Goal: Check status: Check status

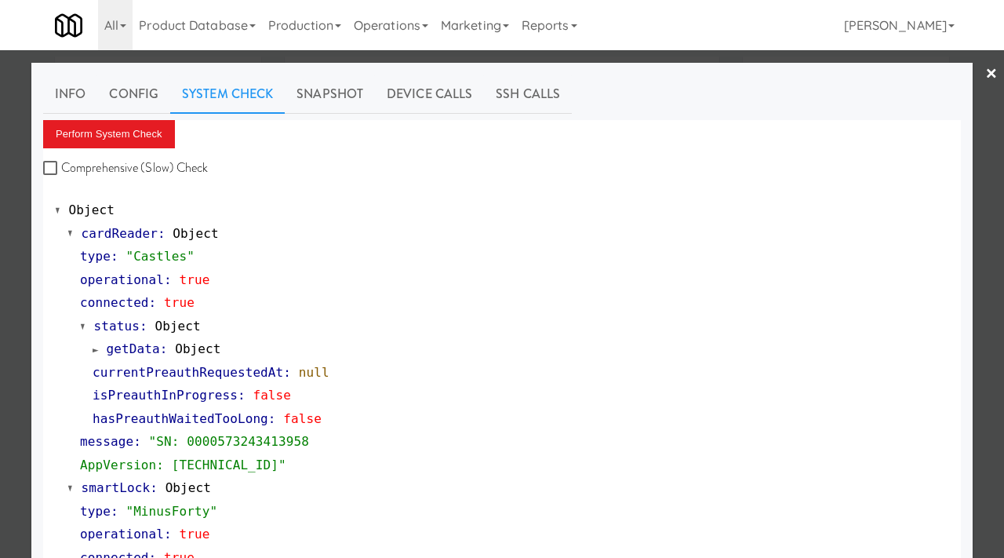
scroll to position [20, 0]
click at [27, 169] on div at bounding box center [502, 279] width 1004 height 558
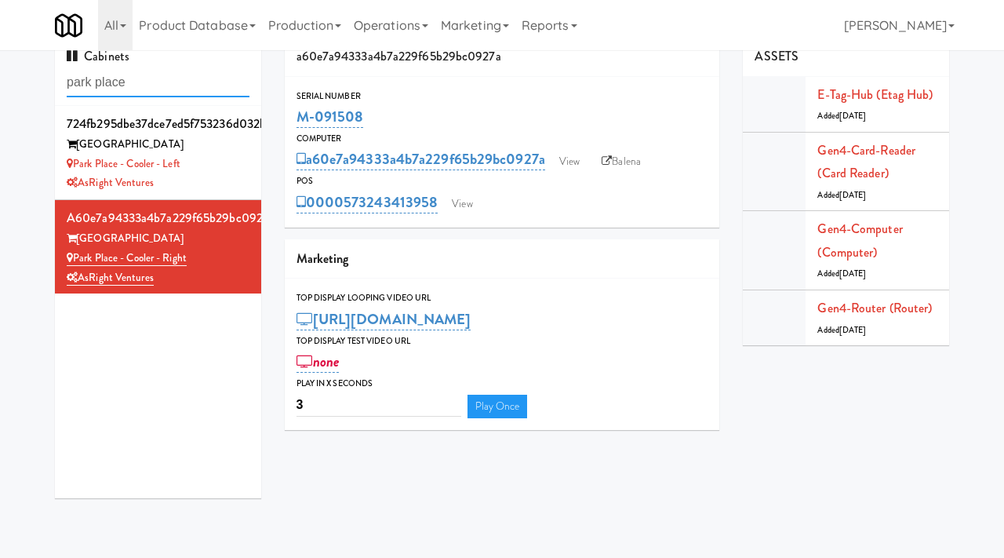
click at [155, 83] on input "park place" at bounding box center [158, 82] width 183 height 29
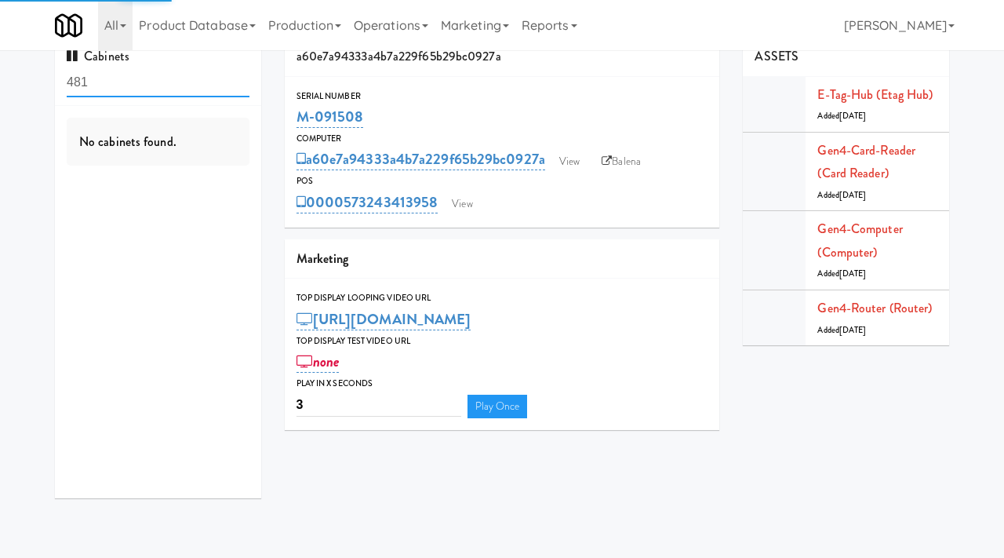
type input "481"
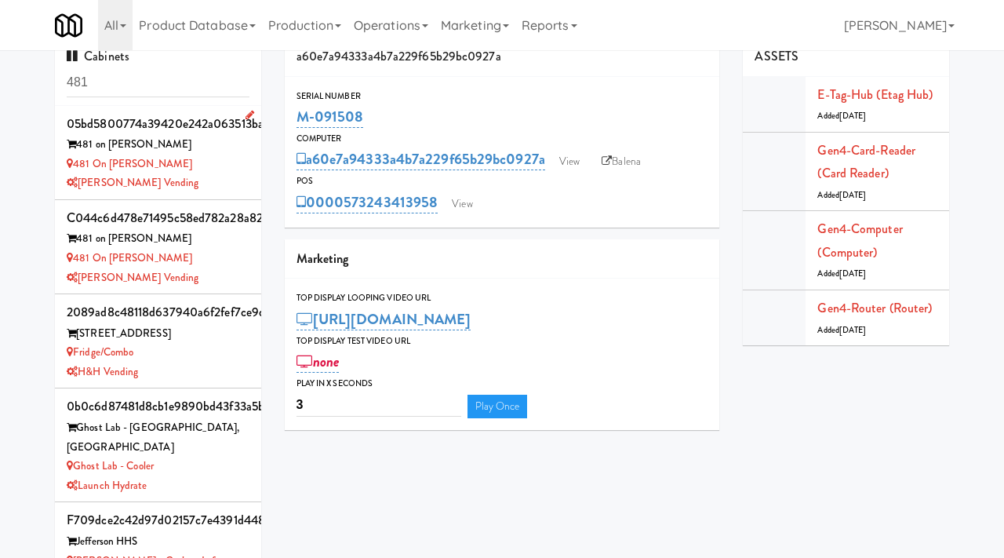
click at [240, 160] on div "481 on [PERSON_NAME]" at bounding box center [158, 165] width 183 height 20
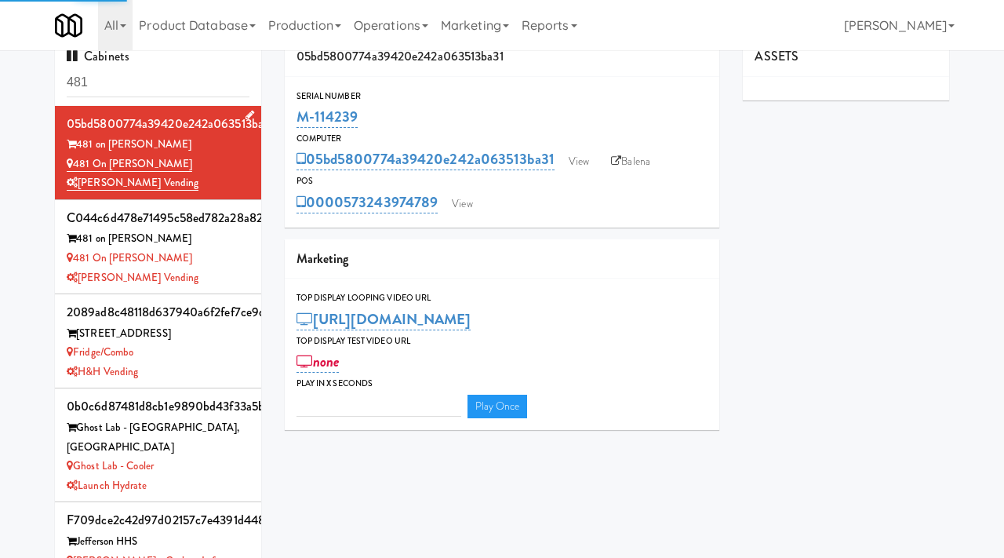
type input "3"
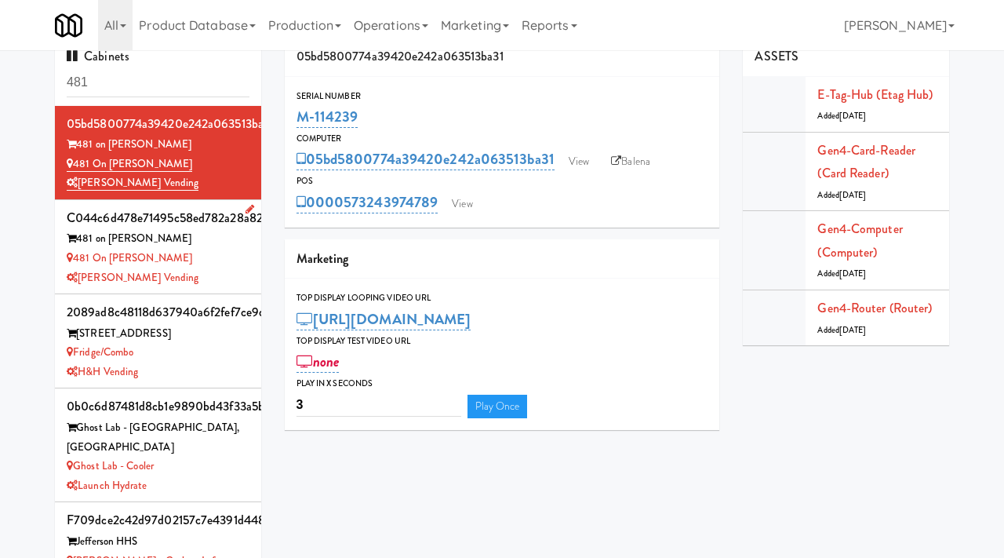
click at [217, 278] on div "[PERSON_NAME] Vending" at bounding box center [158, 278] width 183 height 20
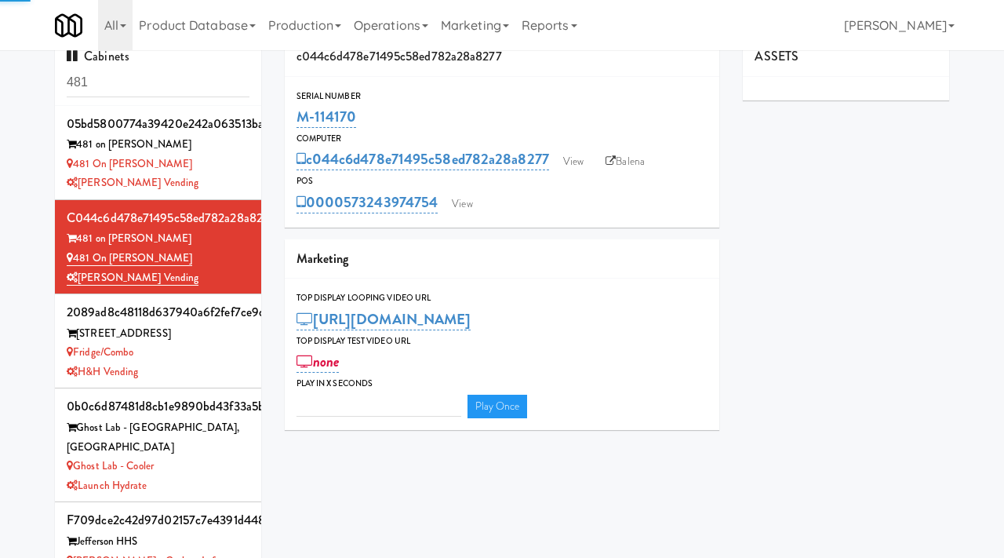
type input "3"
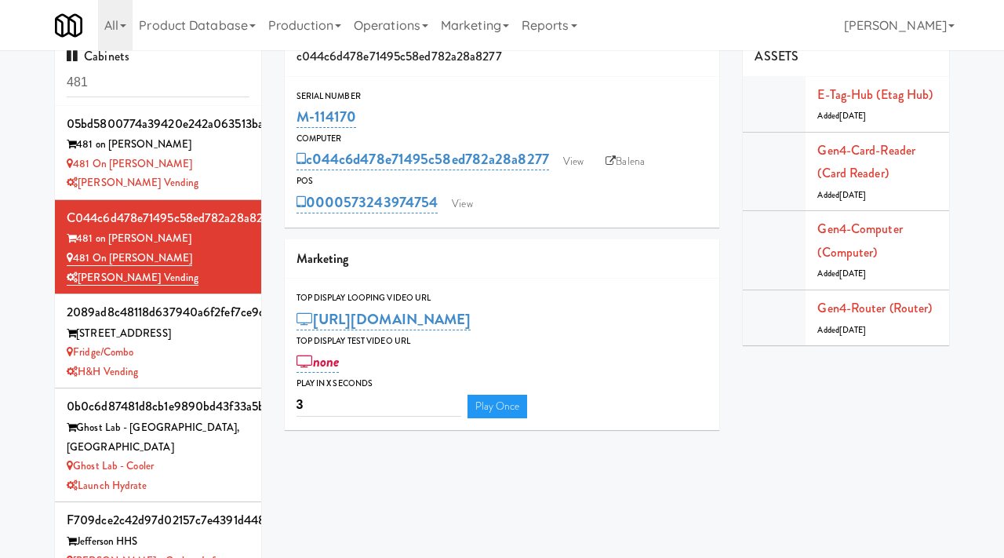
drag, startPoint x: 360, startPoint y: 117, endPoint x: 289, endPoint y: 116, distance: 70.6
click at [289, 116] on div "Serial Number M-114170" at bounding box center [502, 110] width 435 height 42
copy link "M-114170"
drag, startPoint x: 198, startPoint y: 260, endPoint x: 75, endPoint y: 258, distance: 123.2
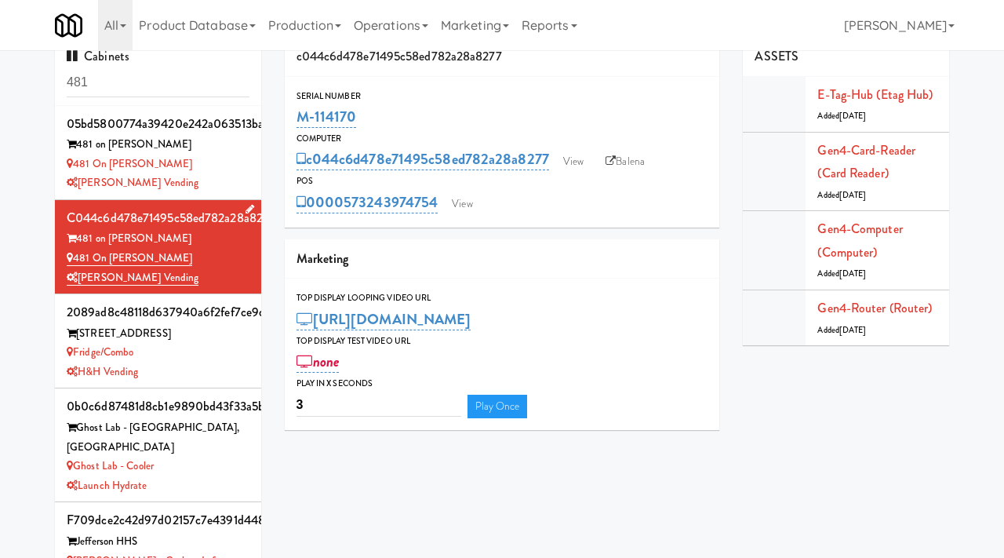
click at [75, 258] on div "481 on [PERSON_NAME]" at bounding box center [158, 259] width 183 height 20
copy link "481 on [PERSON_NAME]"
click at [472, 207] on link "View" at bounding box center [462, 204] width 36 height 24
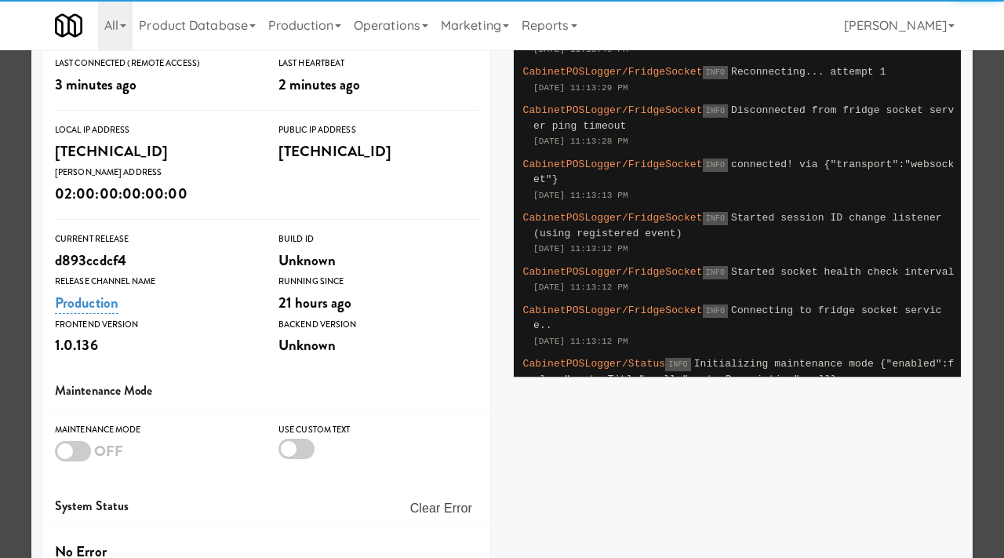
scroll to position [296, 0]
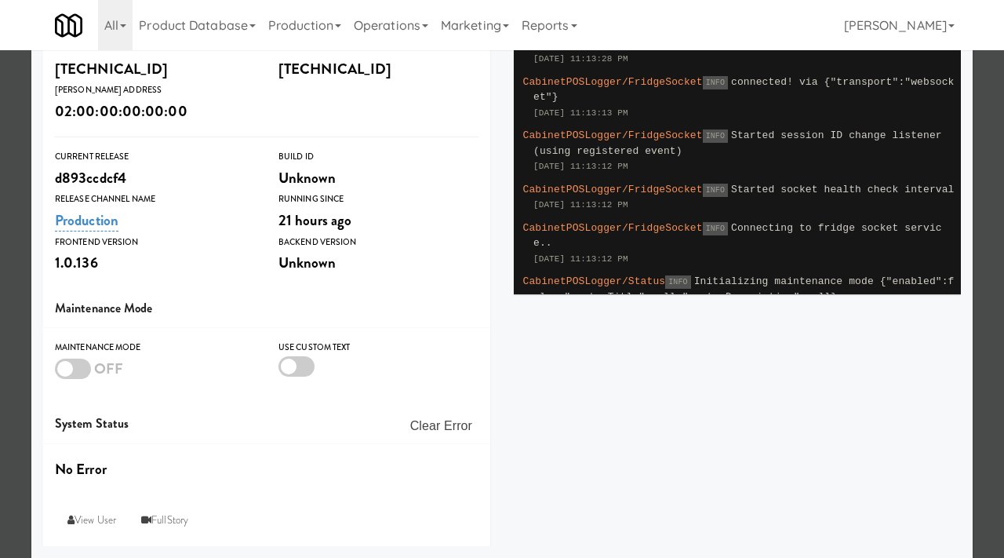
click at [71, 366] on div at bounding box center [73, 368] width 36 height 20
click at [0, 0] on input "checkbox" at bounding box center [0, 0] width 0 height 0
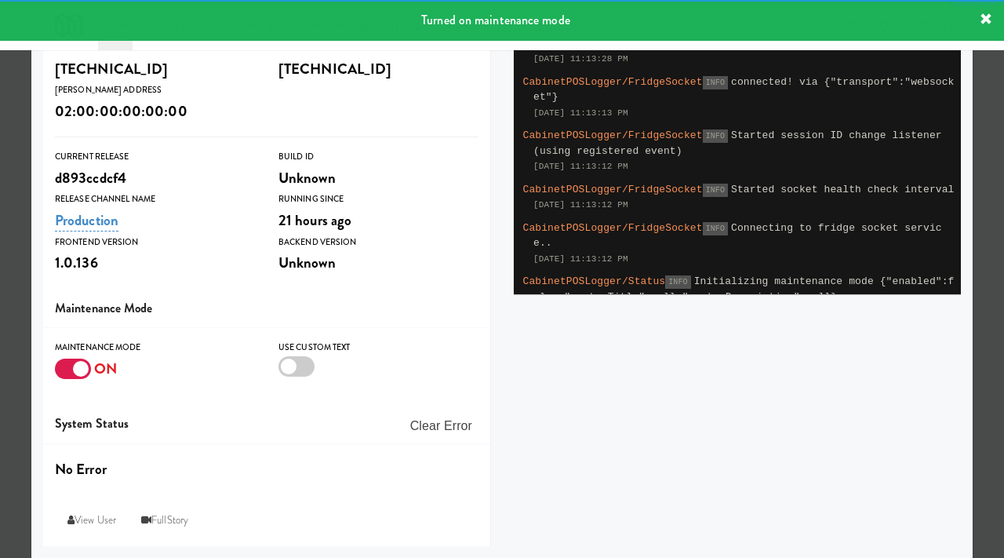
click at [0, 358] on div at bounding box center [502, 279] width 1004 height 558
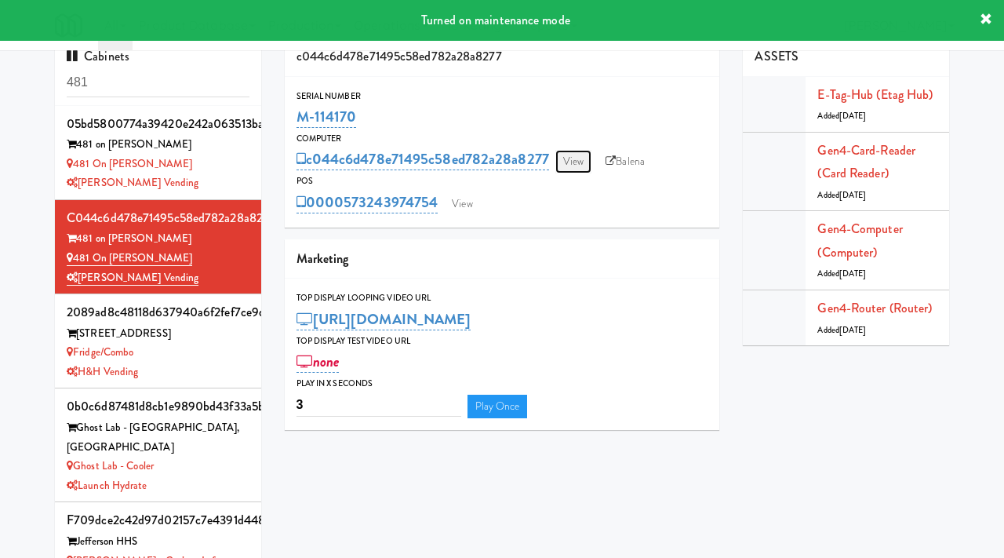
click at [569, 165] on link "View" at bounding box center [573, 162] width 36 height 24
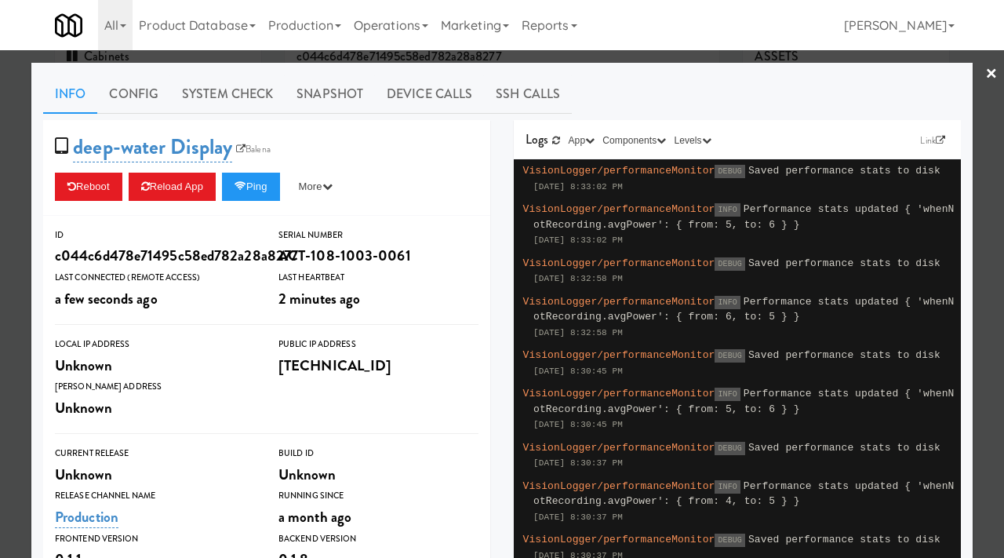
scroll to position [296, 0]
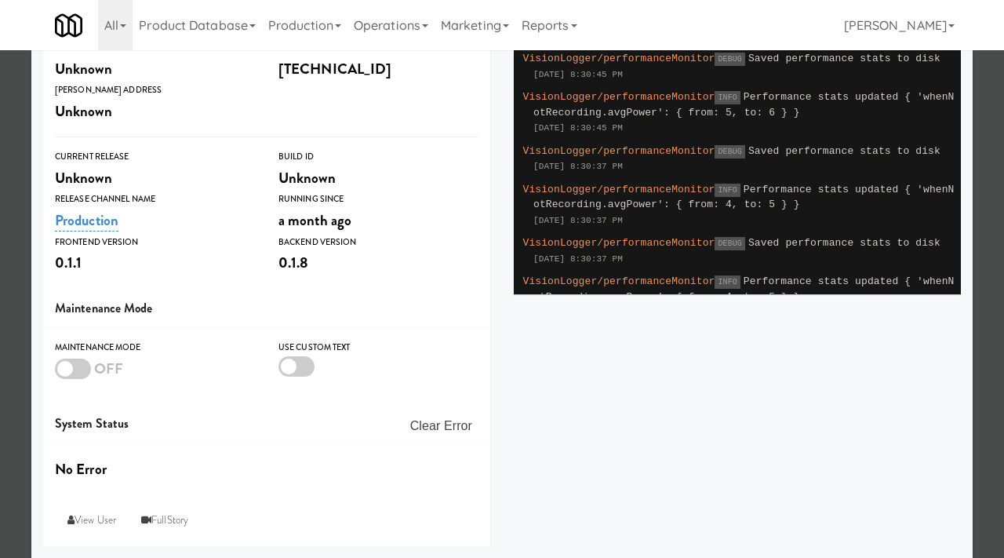
click at [80, 369] on div at bounding box center [73, 368] width 36 height 20
click at [0, 0] on input "checkbox" at bounding box center [0, 0] width 0 height 0
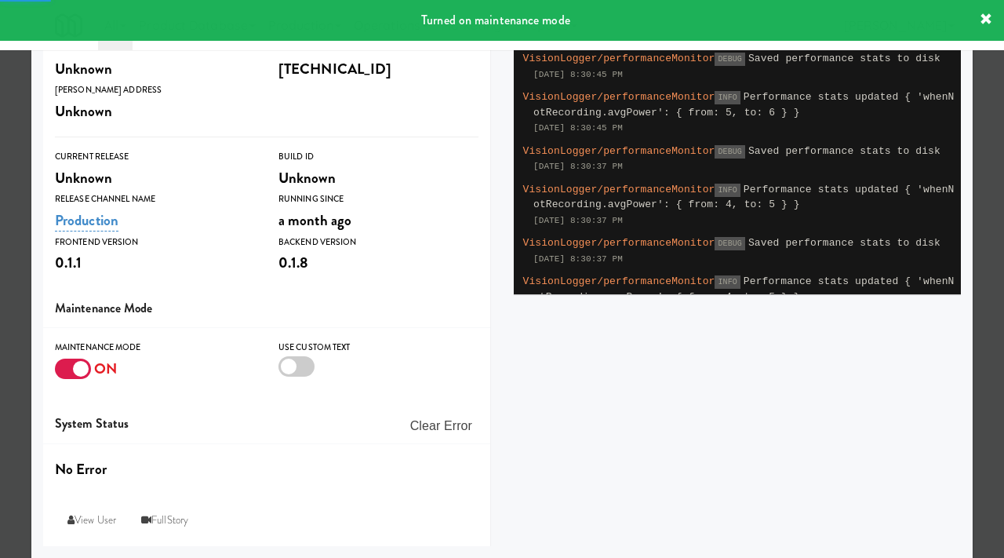
click at [0, 343] on div at bounding box center [502, 279] width 1004 height 558
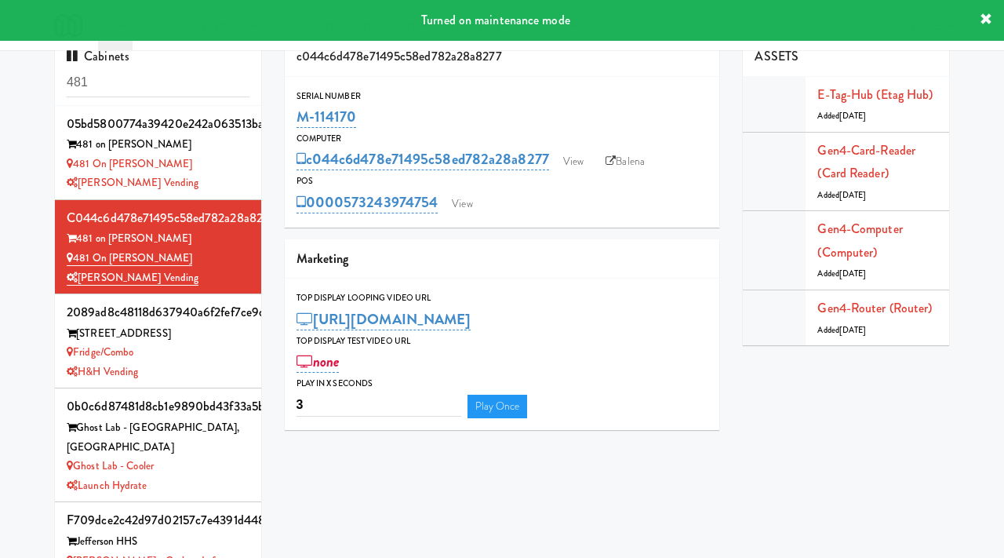
click at [441, 208] on div "0000573243974754 View" at bounding box center [502, 202] width 412 height 27
click at [460, 205] on link "View" at bounding box center [462, 204] width 36 height 24
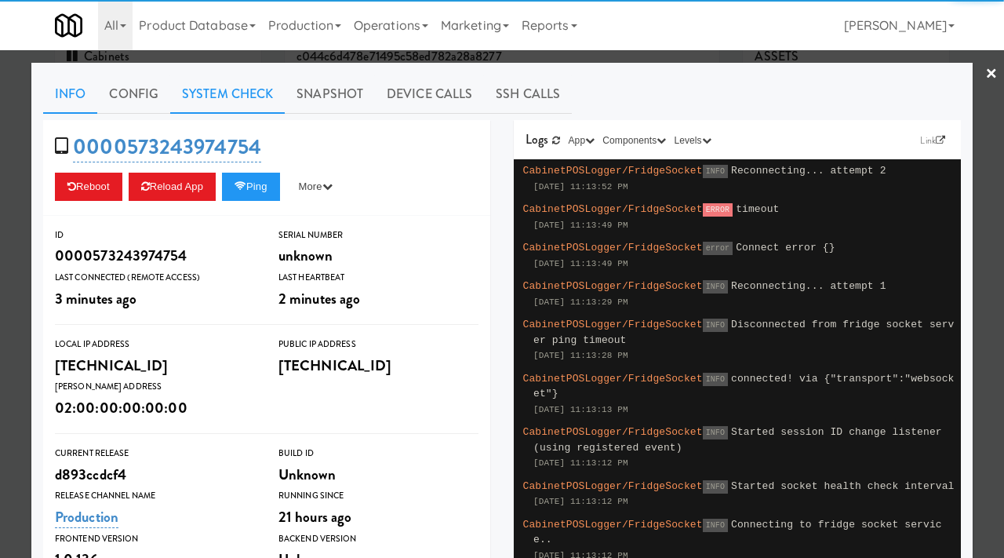
click at [222, 86] on link "System Check" at bounding box center [227, 94] width 115 height 39
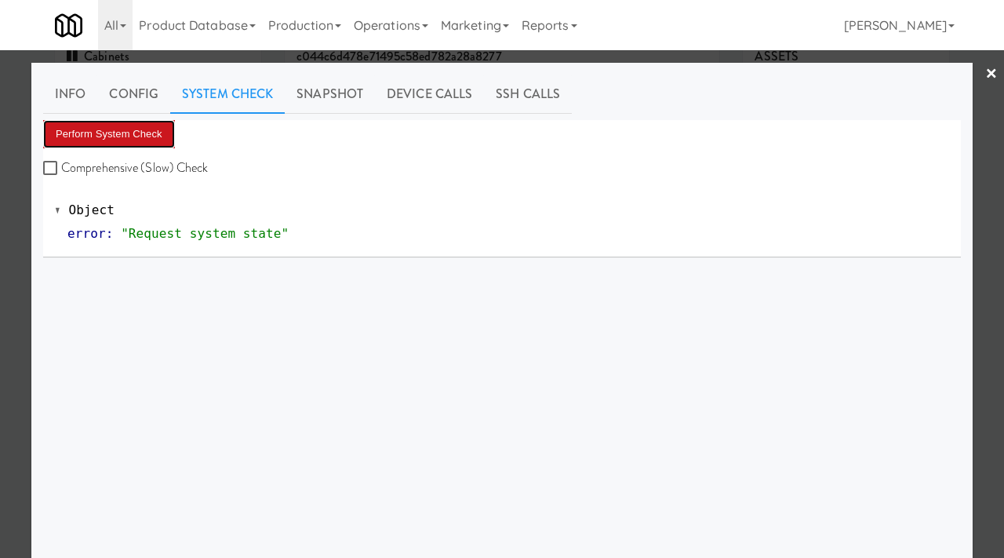
click at [111, 127] on button "Perform System Check" at bounding box center [109, 134] width 132 height 28
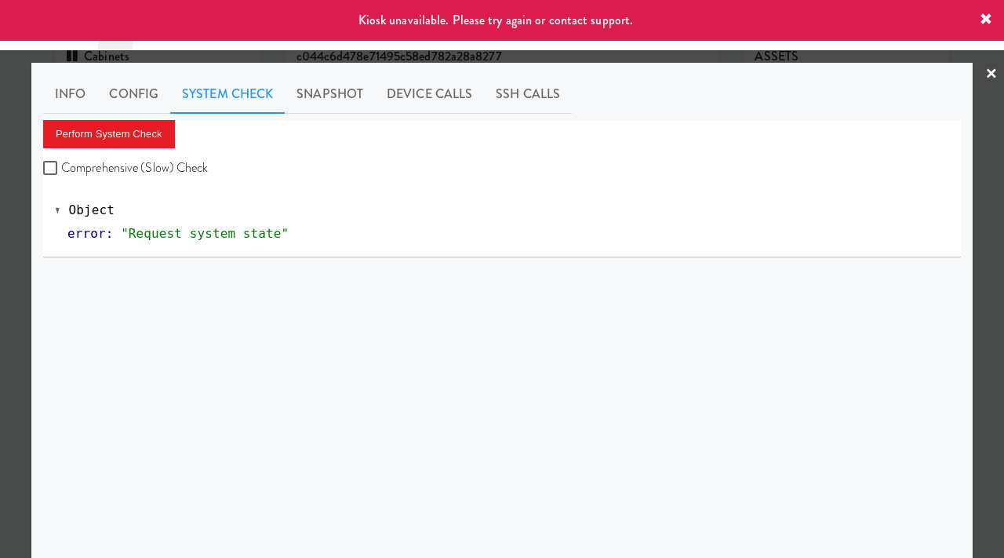
click at [0, 217] on div at bounding box center [502, 279] width 1004 height 558
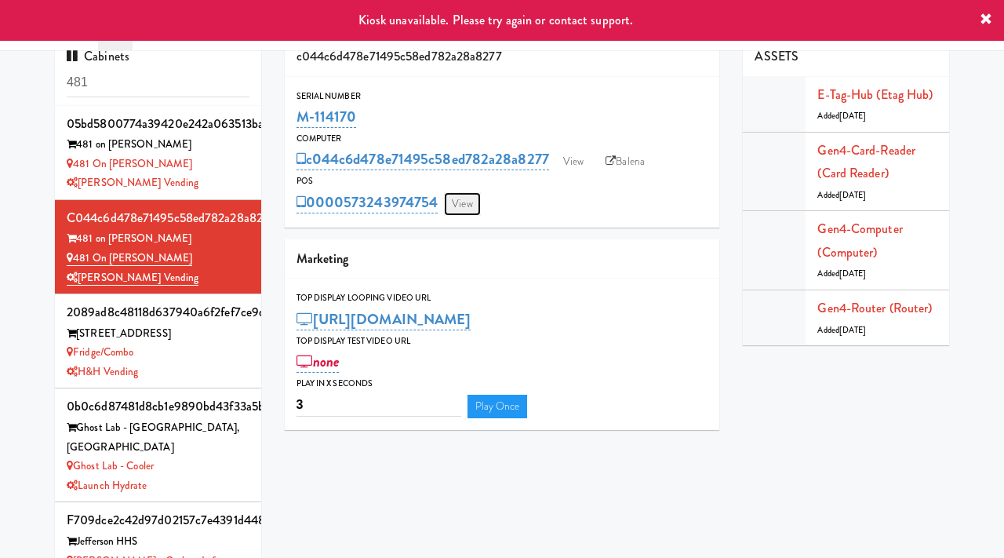
click at [469, 212] on link "View" at bounding box center [462, 204] width 36 height 24
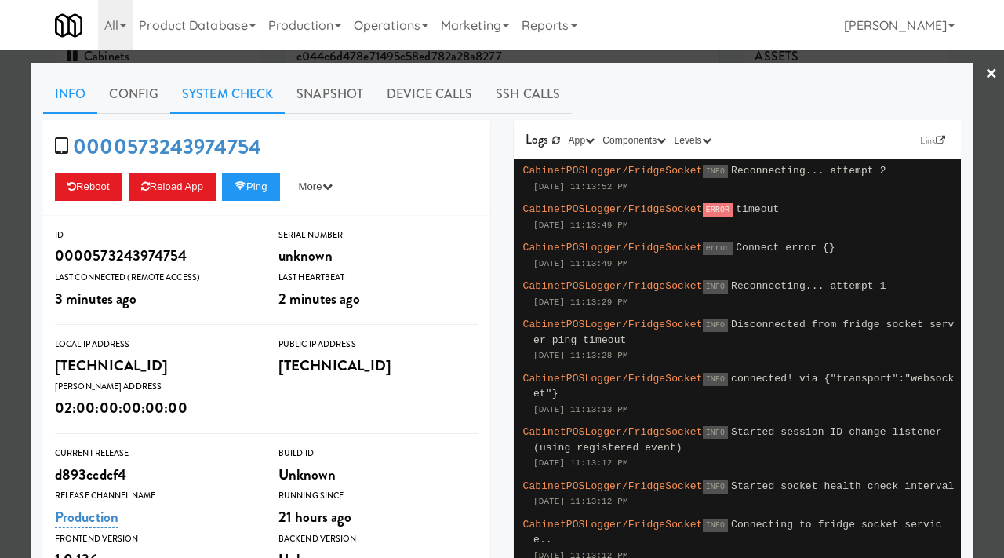
click at [220, 92] on link "System Check" at bounding box center [227, 94] width 115 height 39
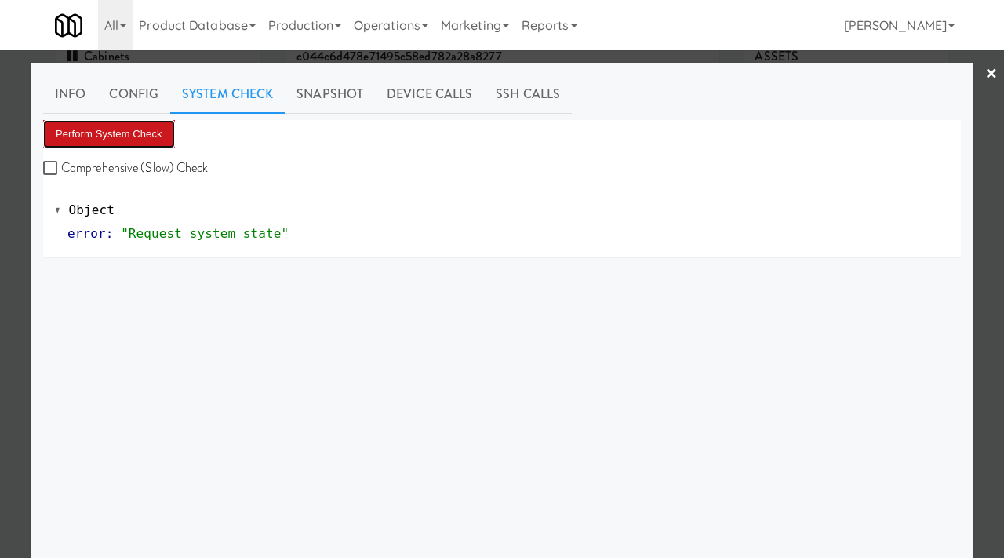
click at [118, 132] on button "Perform System Check" at bounding box center [109, 134] width 132 height 28
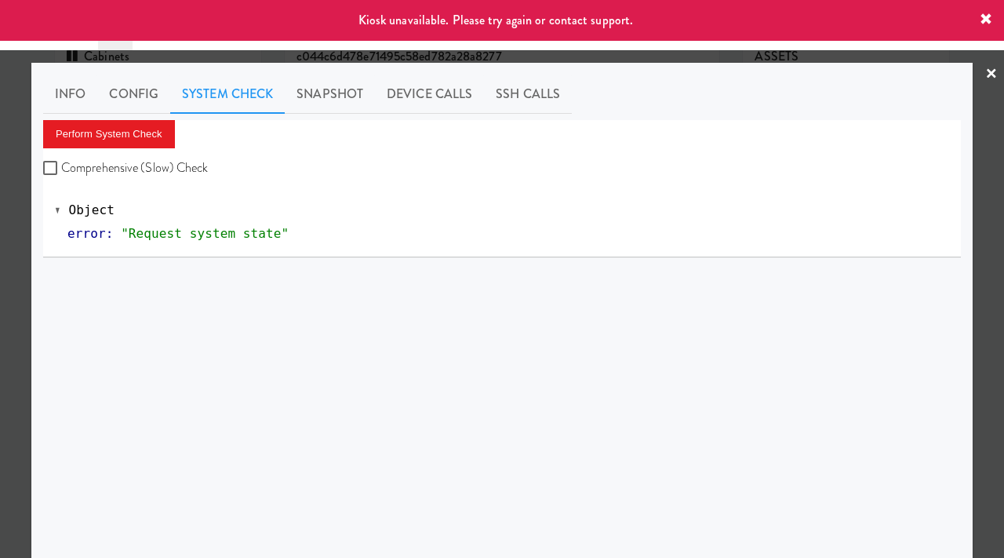
click at [0, 249] on div at bounding box center [502, 279] width 1004 height 558
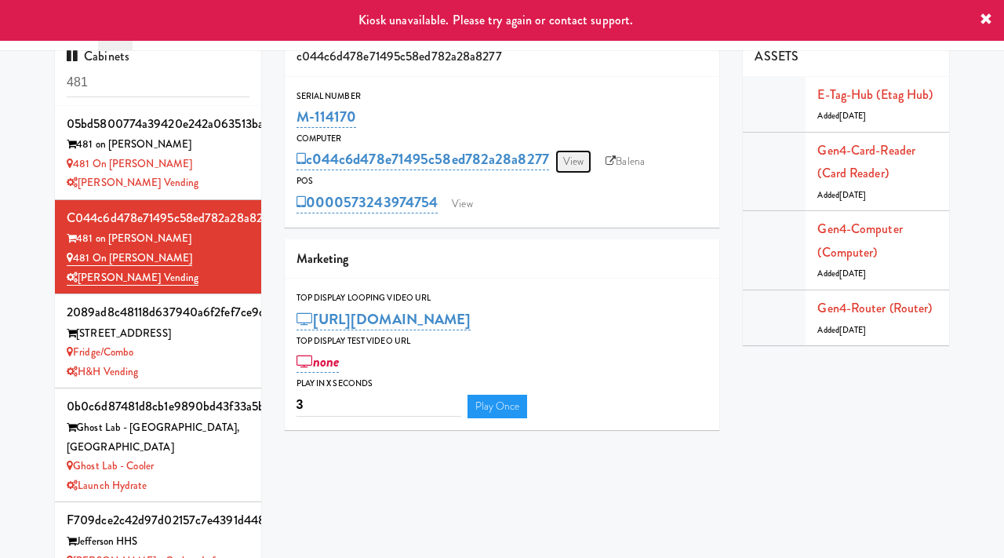
click at [584, 162] on link "View" at bounding box center [573, 162] width 36 height 24
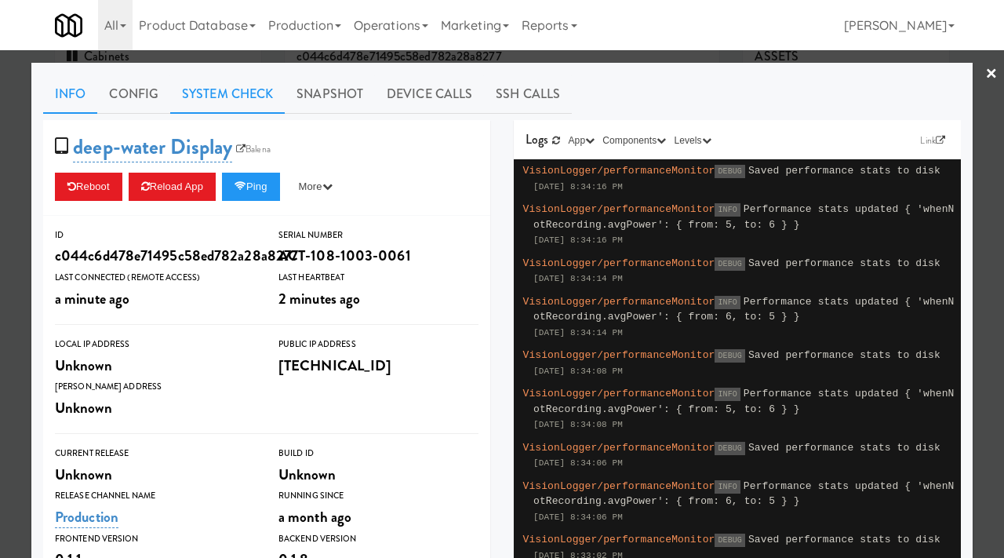
click at [216, 90] on link "System Check" at bounding box center [227, 94] width 115 height 39
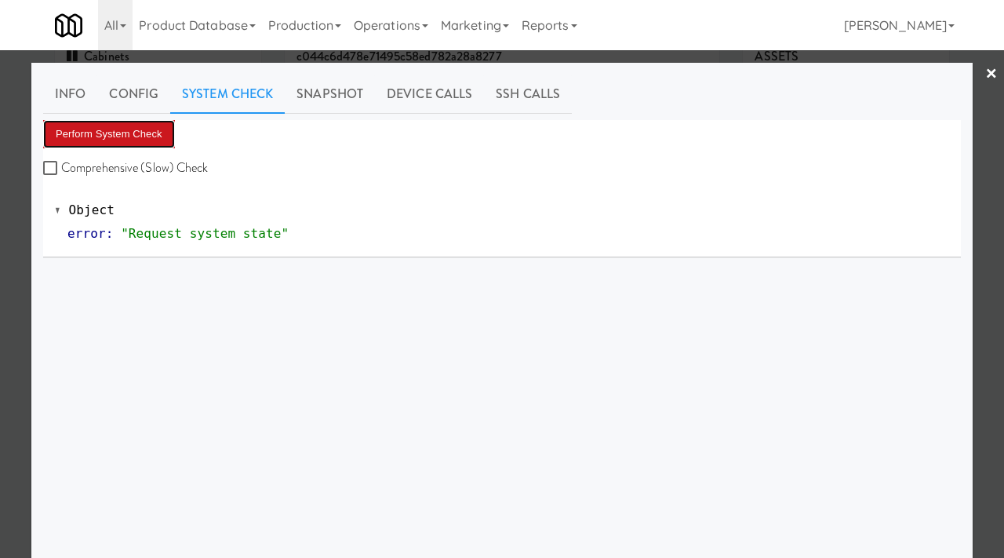
click at [125, 135] on button "Perform System Check" at bounding box center [109, 134] width 132 height 28
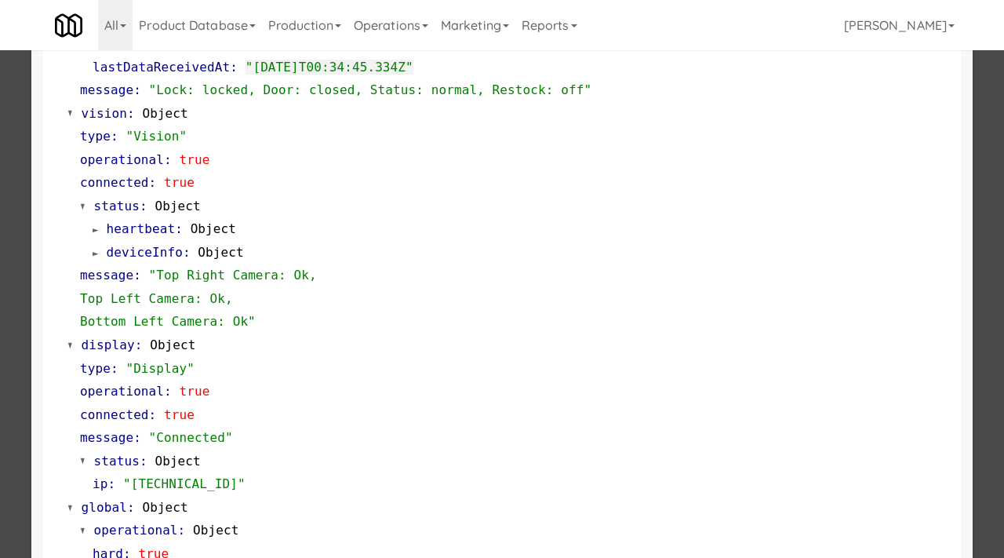
scroll to position [660, 0]
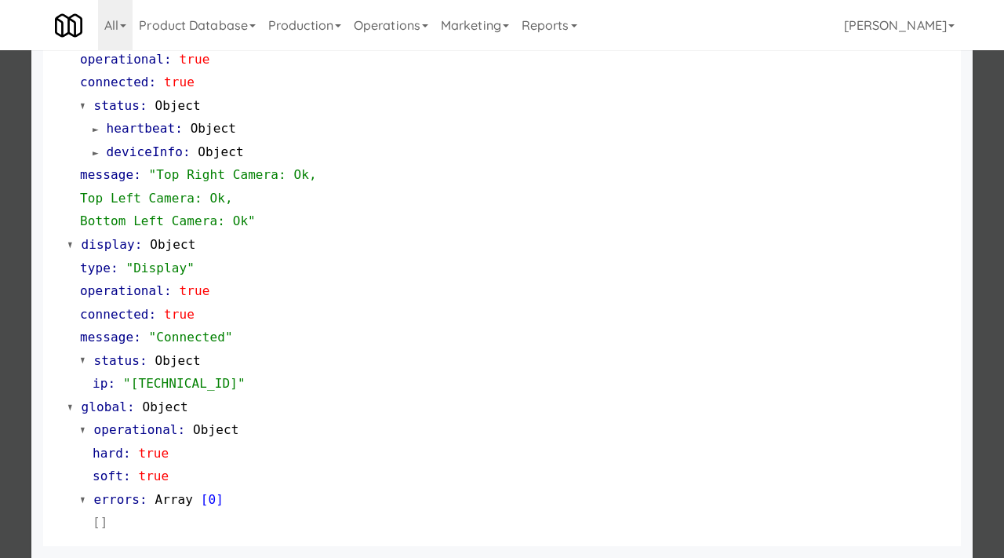
click at [0, 254] on div at bounding box center [502, 279] width 1004 height 558
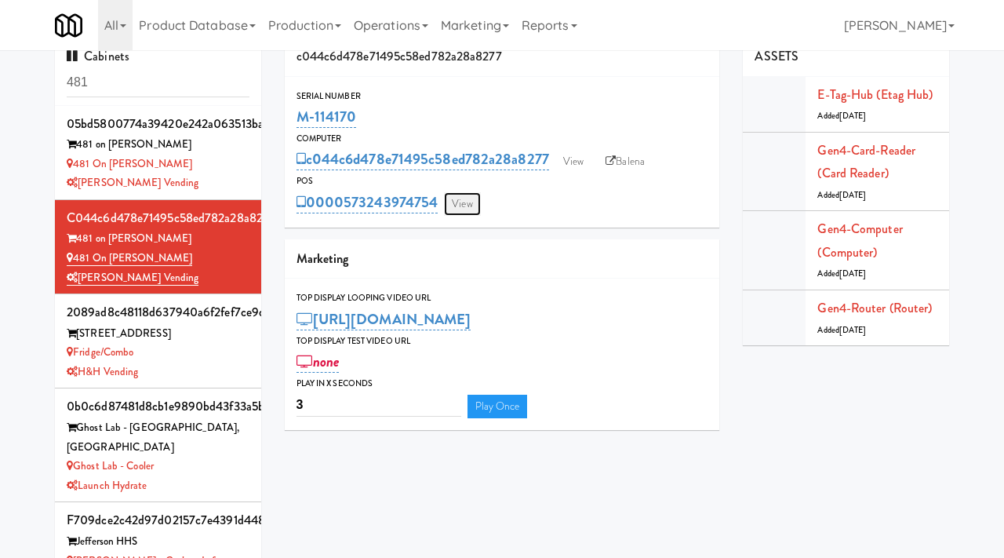
click at [465, 206] on link "View" at bounding box center [462, 204] width 36 height 24
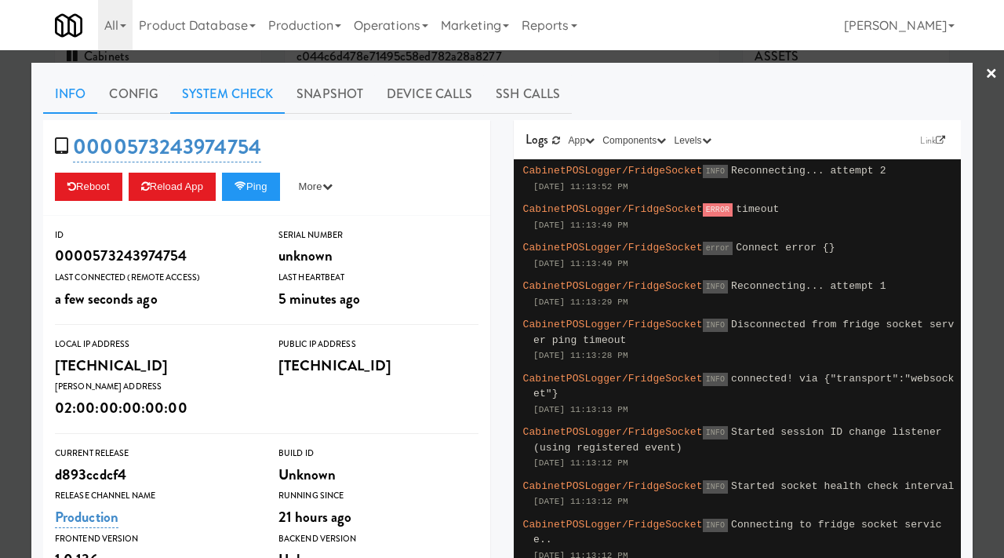
click at [210, 100] on link "System Check" at bounding box center [227, 94] width 115 height 39
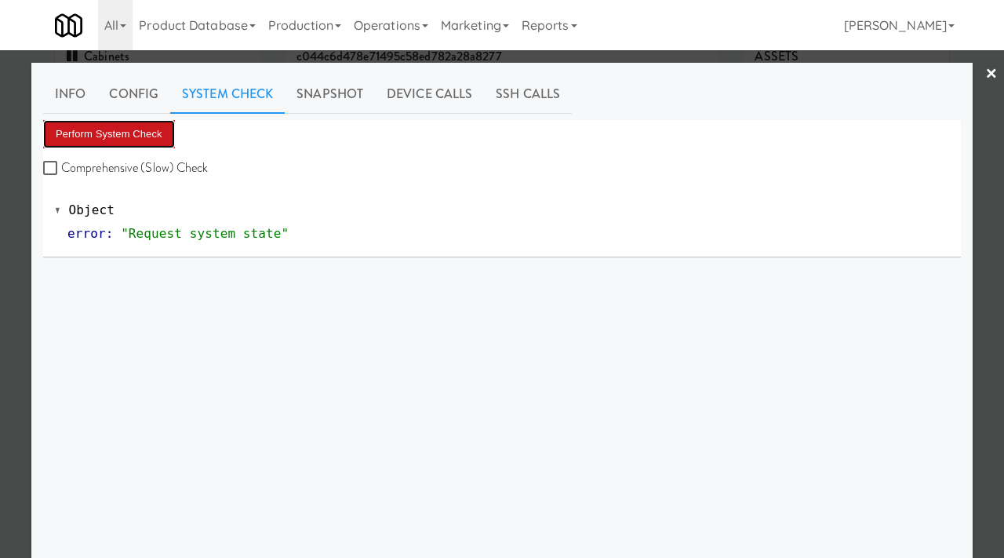
click at [119, 133] on button "Perform System Check" at bounding box center [109, 134] width 132 height 28
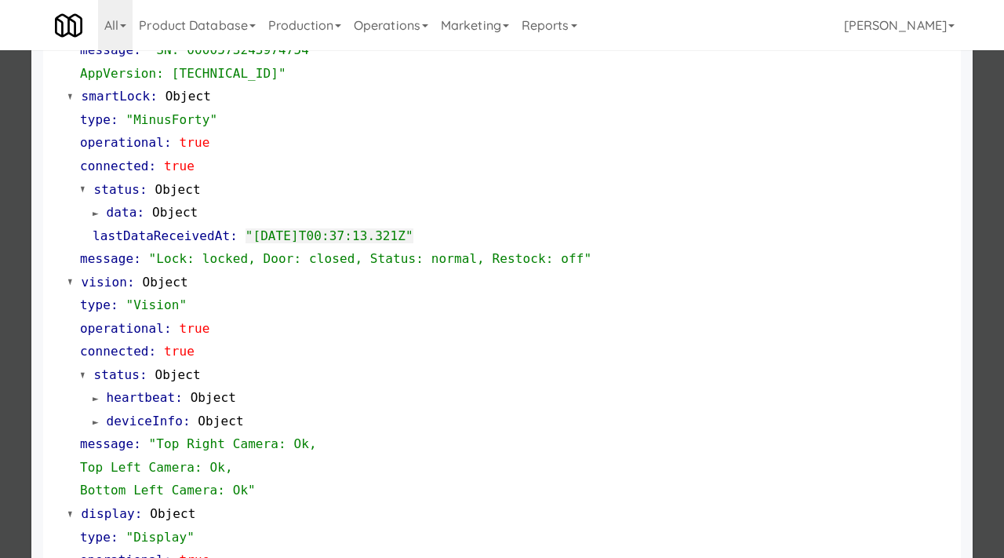
scroll to position [365, 0]
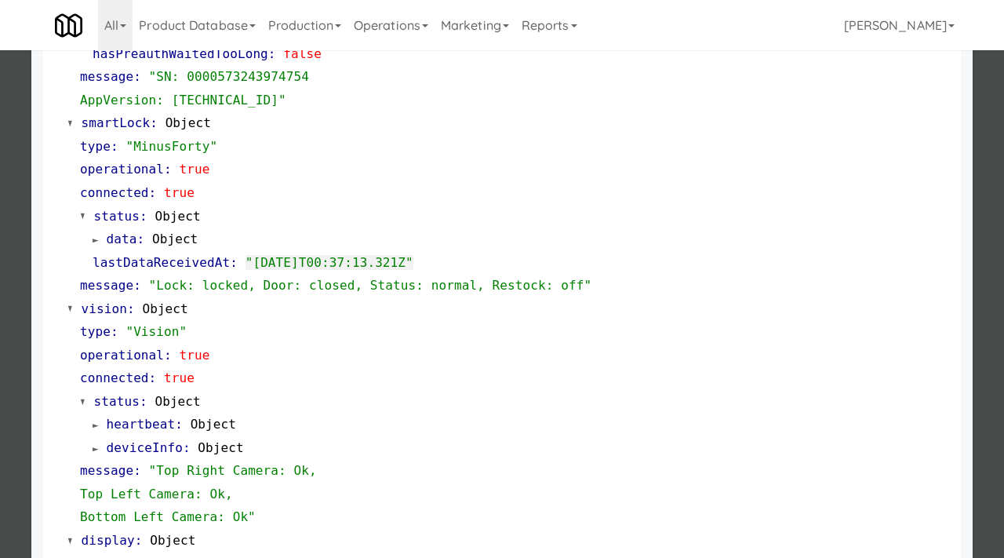
click at [0, 225] on div at bounding box center [502, 279] width 1004 height 558
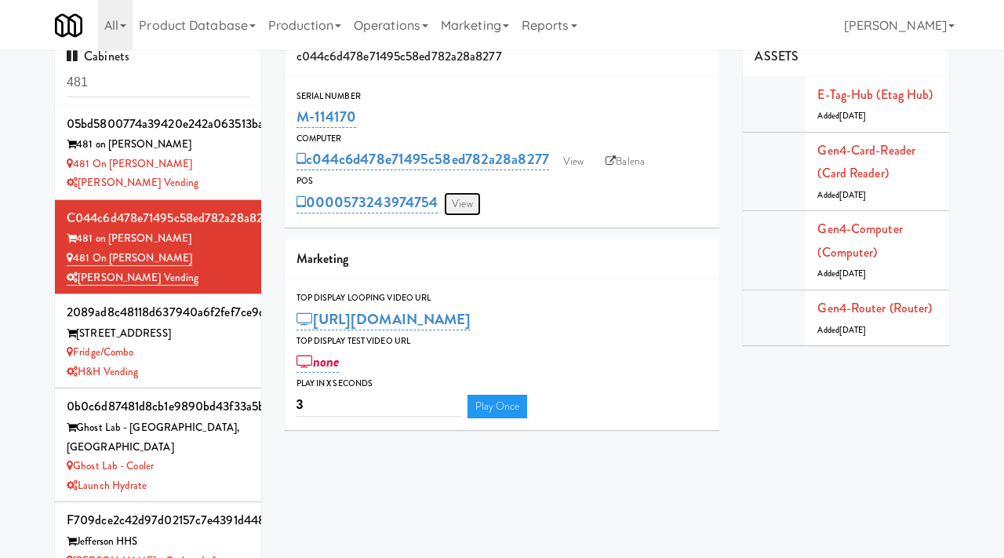
click at [460, 210] on link "View" at bounding box center [462, 204] width 36 height 24
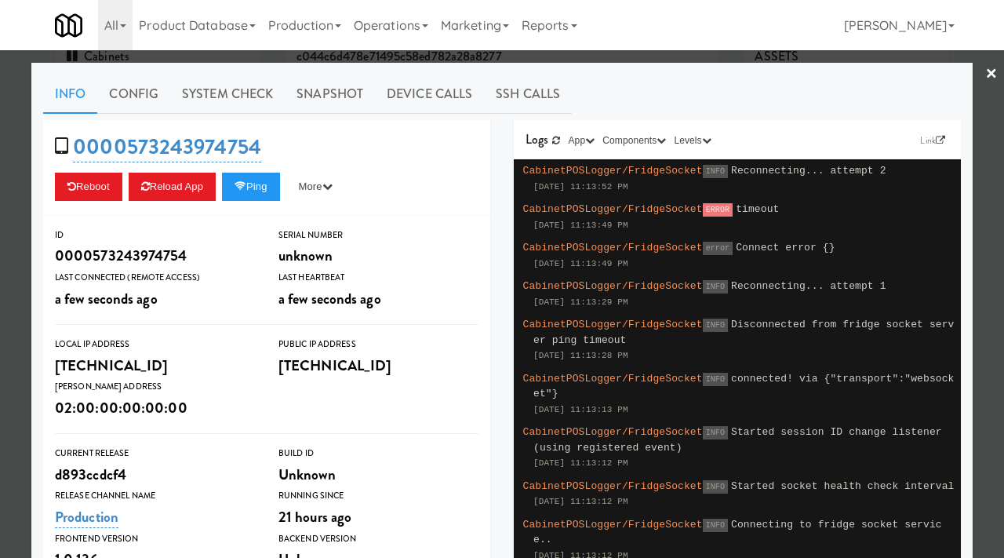
scroll to position [296, 0]
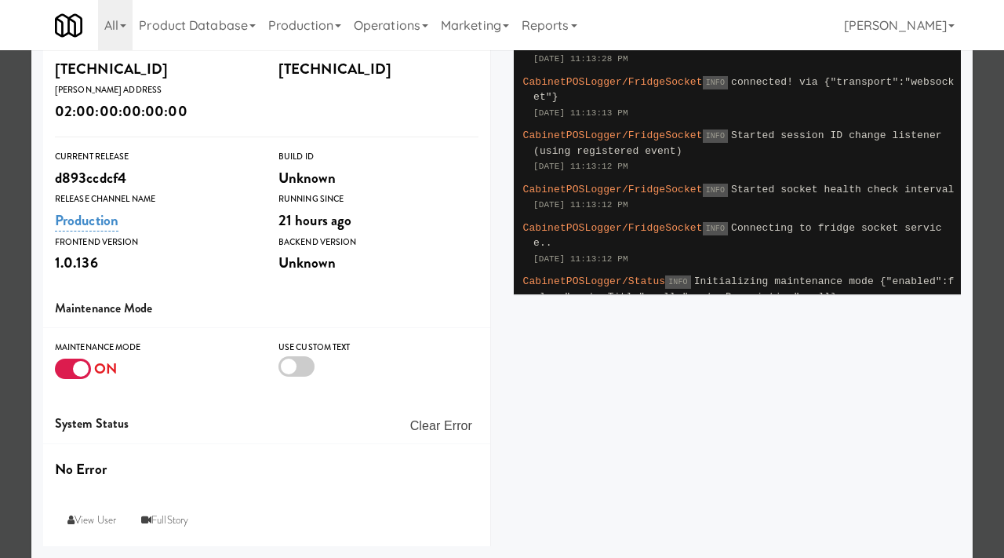
click at [77, 365] on div at bounding box center [73, 368] width 36 height 20
click at [0, 0] on input "checkbox" at bounding box center [0, 0] width 0 height 0
click at [0, 332] on div at bounding box center [502, 279] width 1004 height 558
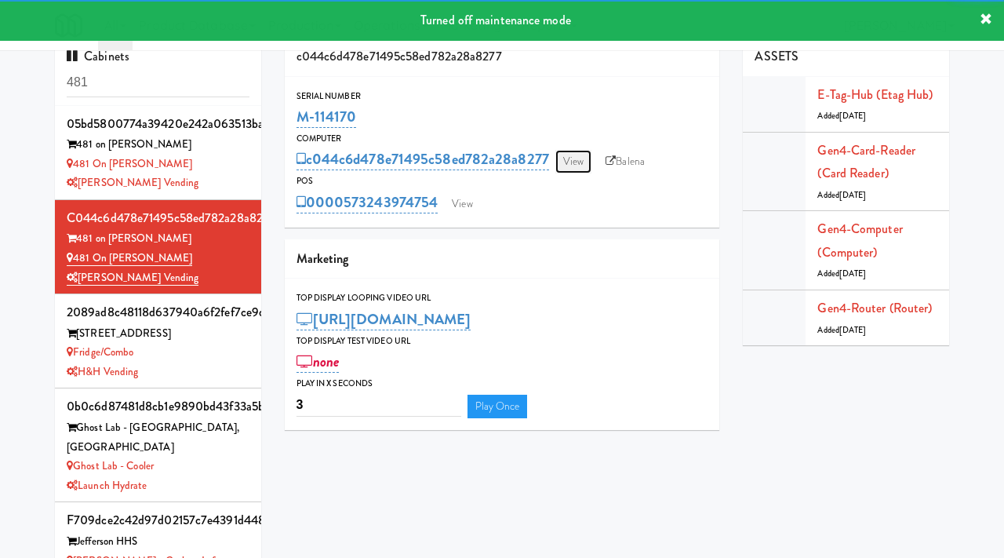
click at [577, 165] on link "View" at bounding box center [573, 162] width 36 height 24
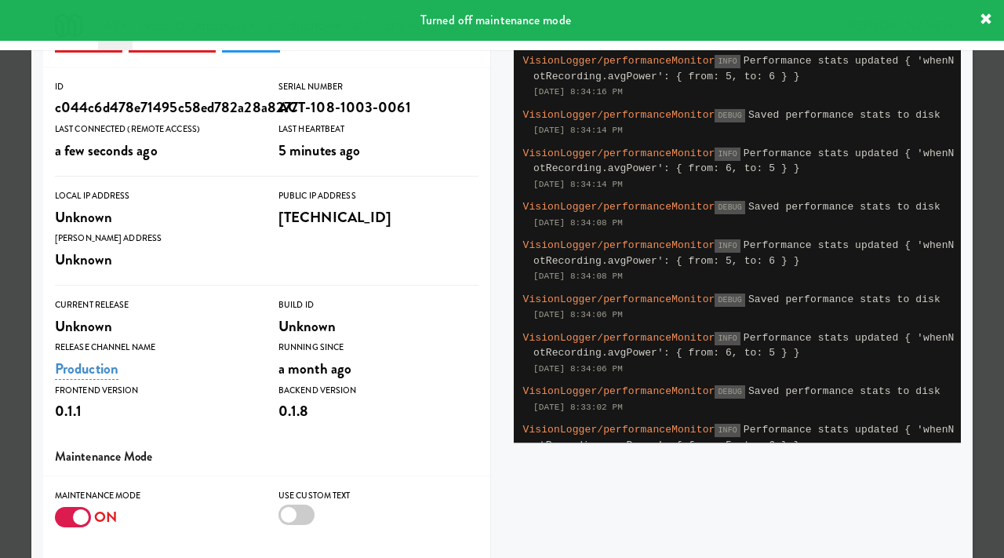
scroll to position [150, 0]
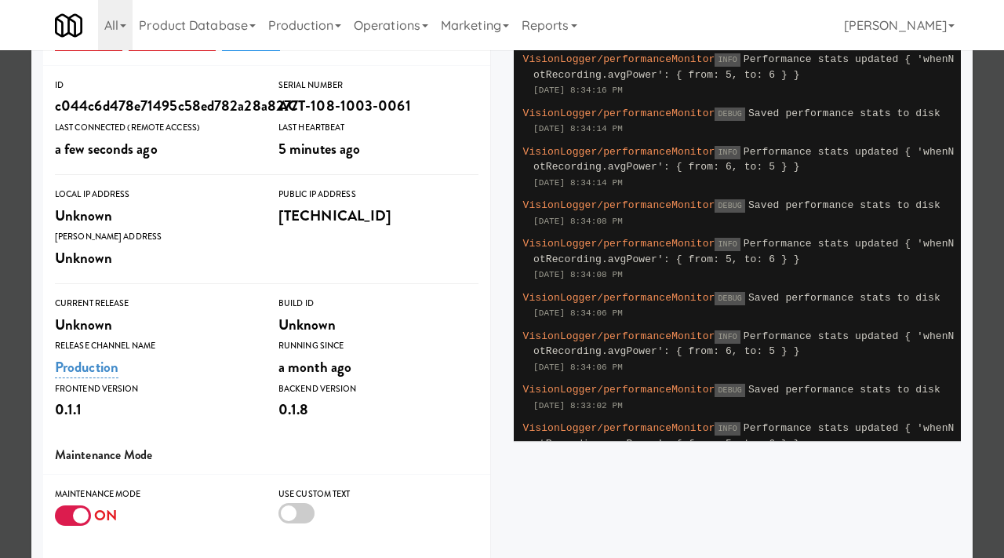
click at [75, 505] on div at bounding box center [73, 515] width 36 height 20
click at [0, 0] on input "checkbox" at bounding box center [0, 0] width 0 height 0
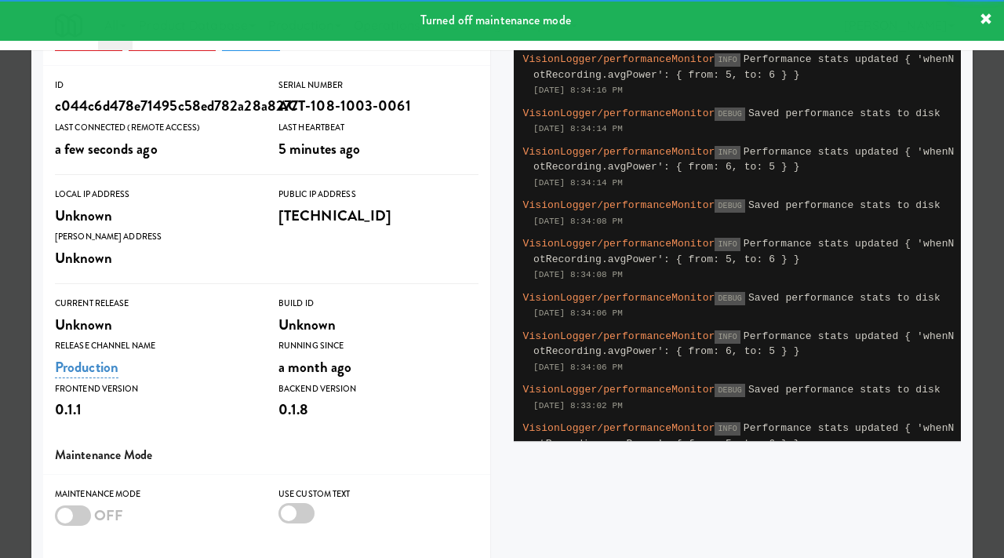
click at [0, 430] on div at bounding box center [502, 279] width 1004 height 558
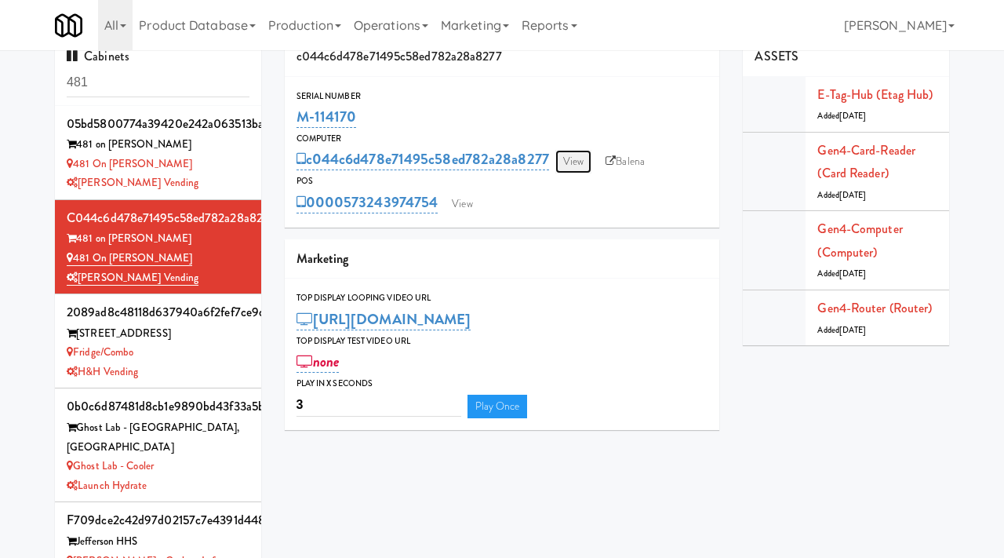
click at [581, 158] on link "View" at bounding box center [573, 162] width 36 height 24
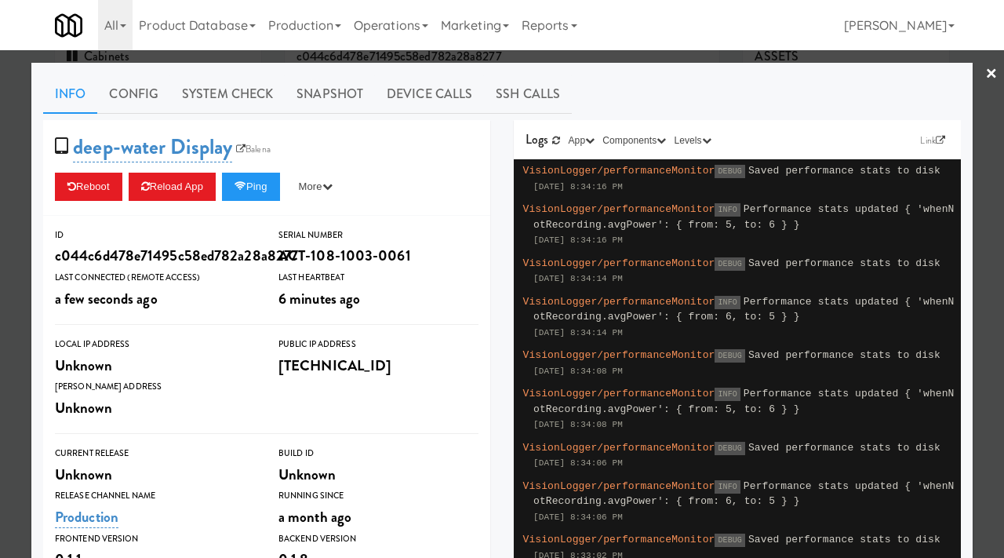
click at [254, 57] on div at bounding box center [502, 279] width 1004 height 558
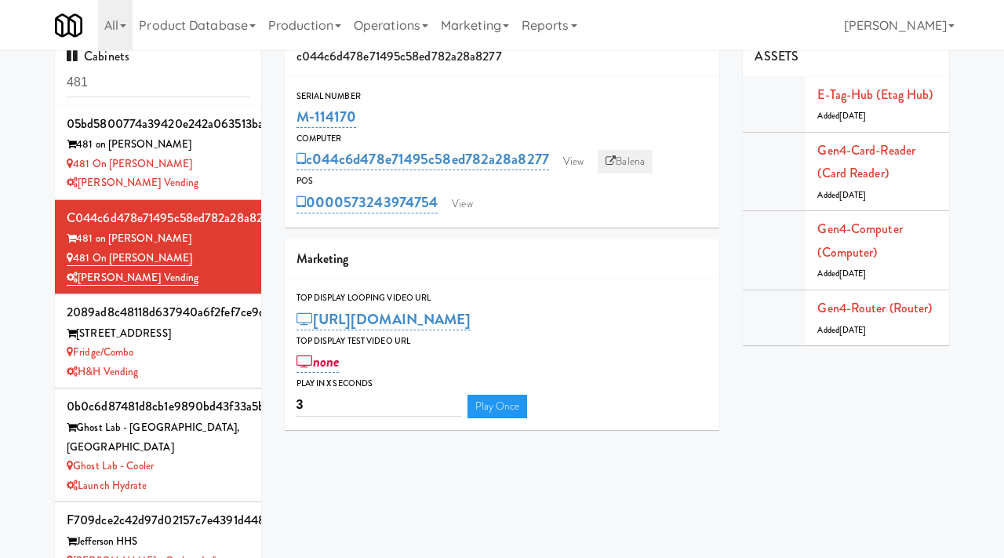
click at [621, 165] on link "Balena" at bounding box center [625, 162] width 55 height 24
click at [454, 197] on link "View" at bounding box center [462, 204] width 36 height 24
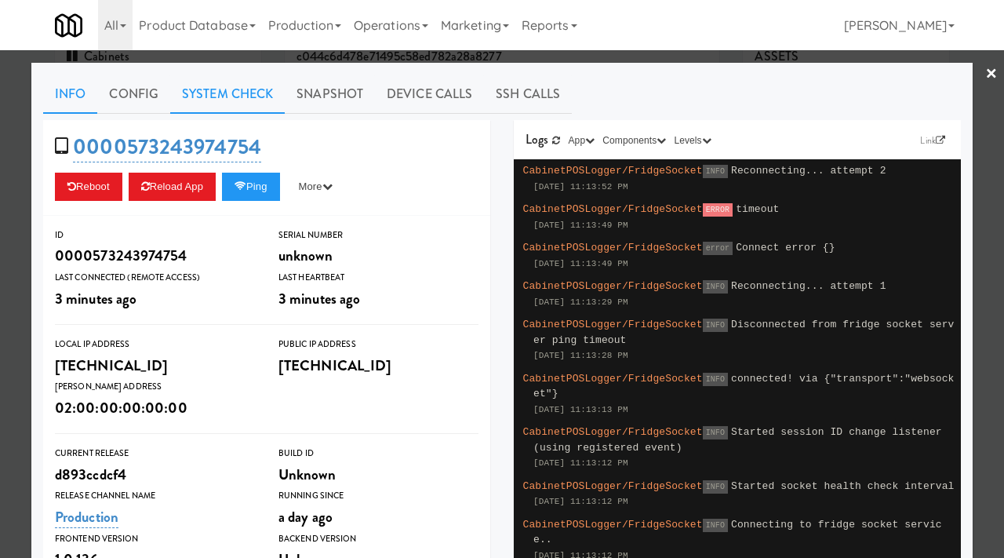
click at [223, 90] on link "System Check" at bounding box center [227, 94] width 115 height 39
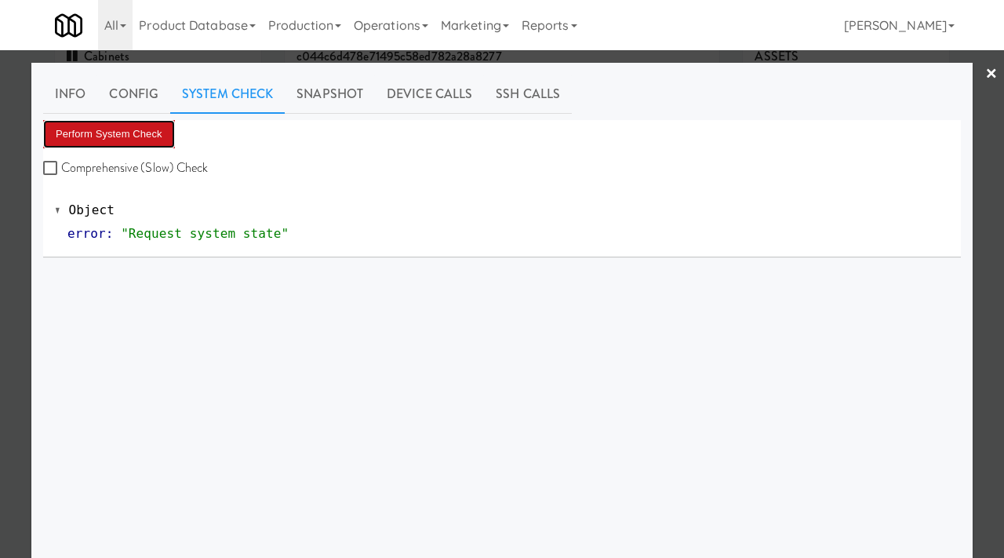
click at [89, 136] on button "Perform System Check" at bounding box center [109, 134] width 132 height 28
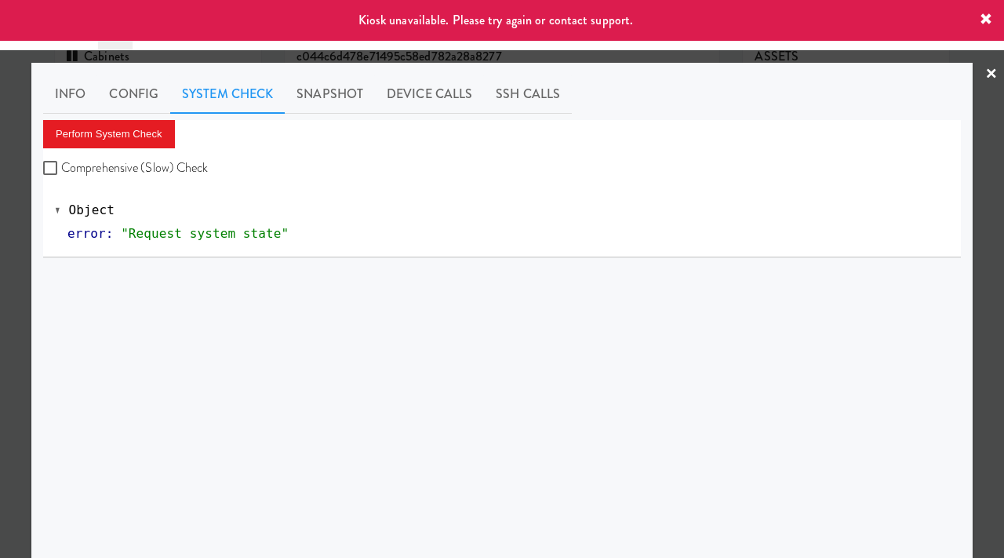
click at [0, 241] on div at bounding box center [502, 279] width 1004 height 558
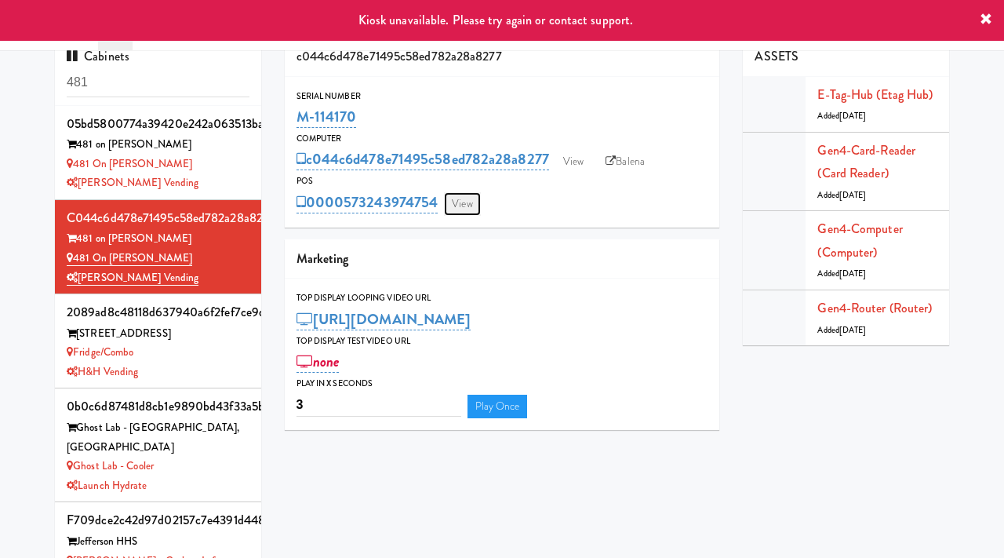
click at [466, 200] on link "View" at bounding box center [462, 204] width 36 height 24
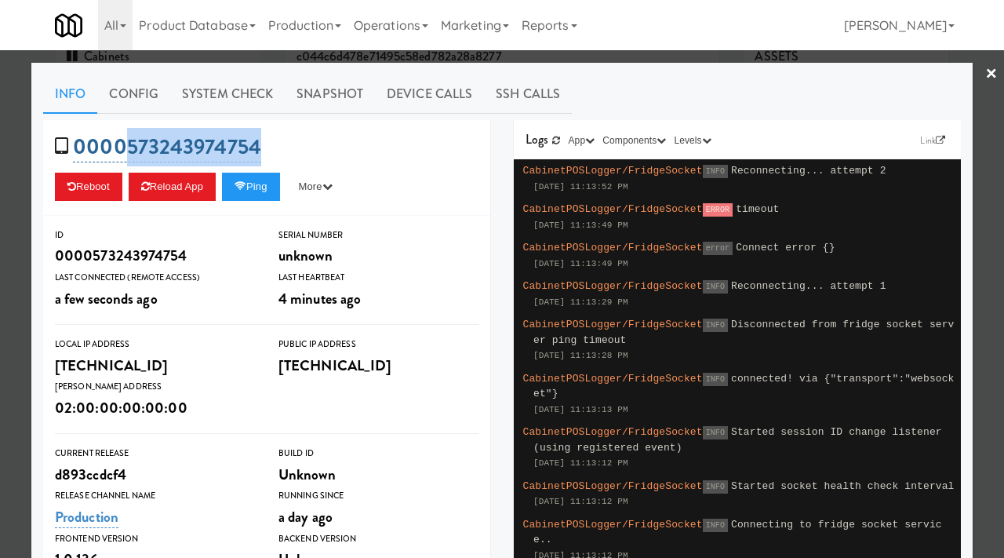
drag, startPoint x: 278, startPoint y: 147, endPoint x: 122, endPoint y: 151, distance: 156.1
click at [122, 151] on div "0000573243974754 Reboot Reload App Ping More Ping Server Restart Server Force R…" at bounding box center [266, 168] width 447 height 96
copy link "573243974754"
